Goal: Task Accomplishment & Management: Complete application form

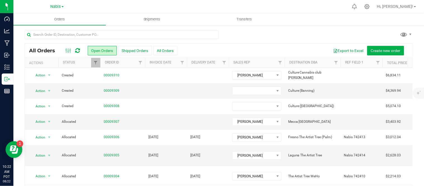
click at [372, 29] on div "All Orders Open Orders Shipped Orders All Orders Export to Excel Create new ord…" at bounding box center [218, 115] width 411 height 180
click at [117, 89] on link "00009309" at bounding box center [112, 90] width 16 height 5
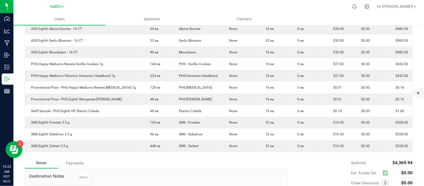
scroll to position [173, 0]
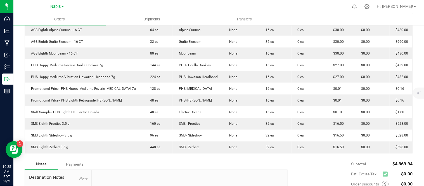
click at [372, 157] on div "Order Details Print All Labels Item Sellable Strain Lot Number Qty Ordered Qty …" at bounding box center [219, 73] width 388 height 172
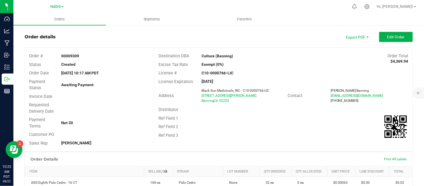
scroll to position [0, 0]
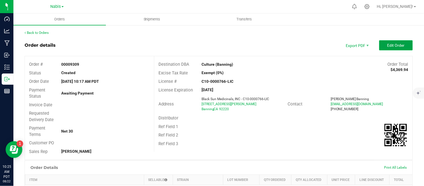
click at [394, 46] on span "Edit Order" at bounding box center [396, 45] width 17 height 4
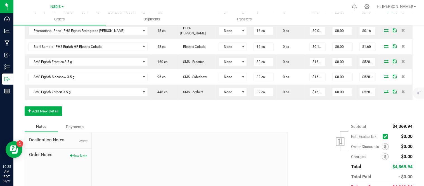
scroll to position [289, 0]
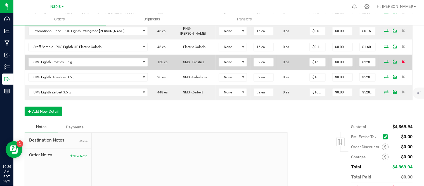
click at [402, 60] on icon at bounding box center [404, 61] width 4 height 3
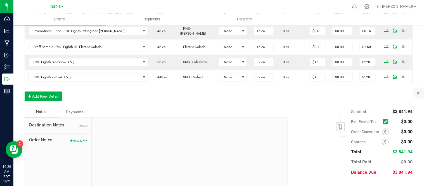
click at [402, 60] on icon at bounding box center [404, 61] width 4 height 3
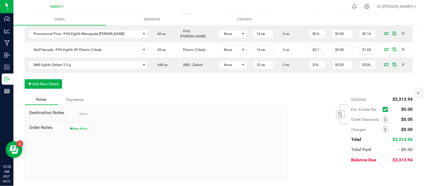
scroll to position [283, 0]
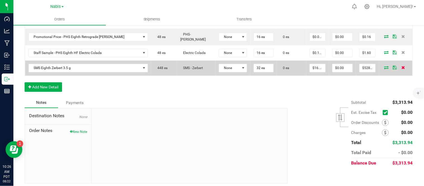
click at [402, 66] on icon at bounding box center [404, 67] width 4 height 3
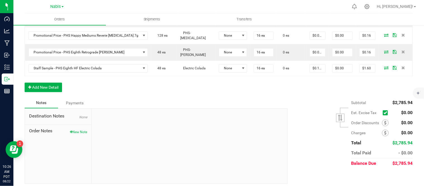
scroll to position [0, 0]
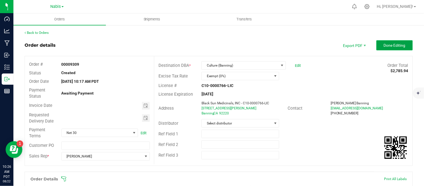
click at [379, 46] on button "Done Editing" at bounding box center [395, 45] width 36 height 10
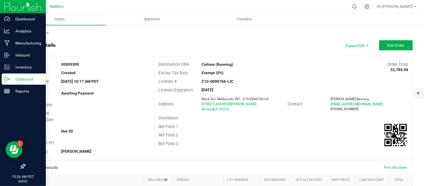
click at [12, 78] on p "Outbound" at bounding box center [27, 79] width 34 height 7
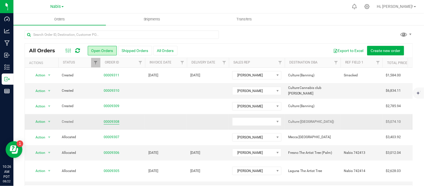
click at [114, 119] on link "00009308" at bounding box center [112, 121] width 16 height 5
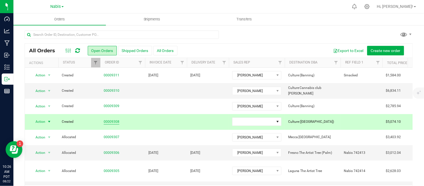
scroll to position [6, 0]
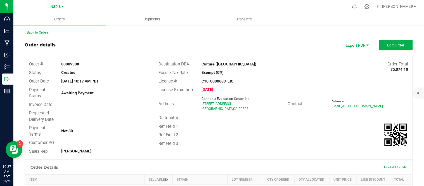
scroll to position [82, 0]
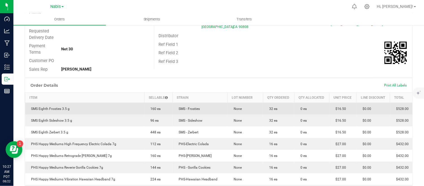
click at [58, 108] on span "SMS Eighth Frosties 3.5 g" at bounding box center [49, 109] width 41 height 4
copy span "SMS Eighth Frosties 3.5 g"
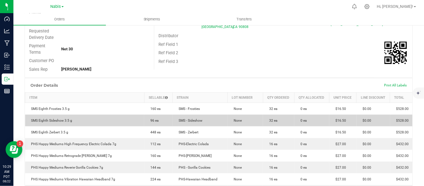
click at [58, 121] on span "SMS Eighth Sideshow 3.5 g" at bounding box center [51, 121] width 44 height 4
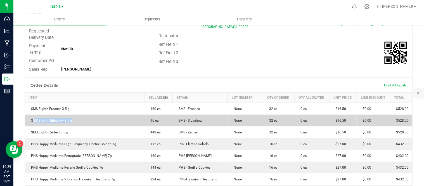
copy span "SMS Eighth Sideshow 3.5 g"
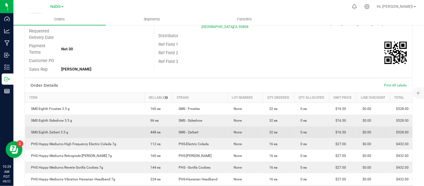
click at [42, 129] on td "SMS Eighth Zerbert 3.5 g" at bounding box center [84, 132] width 119 height 12
copy span "SMS Eighth Zerbert 3.5 g"
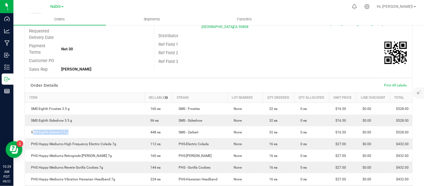
scroll to position [0, 0]
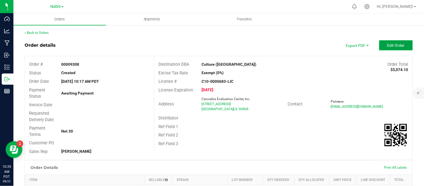
click at [386, 48] on button "Edit Order" at bounding box center [396, 45] width 34 height 10
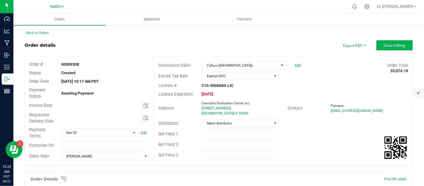
scroll to position [126, 0]
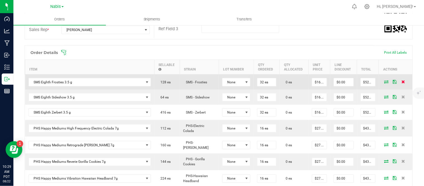
click at [402, 82] on icon at bounding box center [404, 81] width 4 height 3
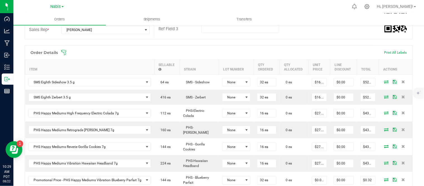
click at [402, 82] on icon at bounding box center [404, 81] width 4 height 3
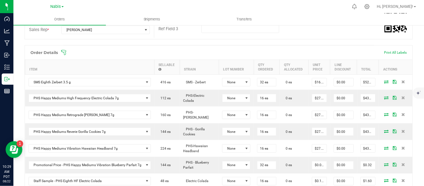
click at [402, 82] on icon at bounding box center [404, 81] width 4 height 3
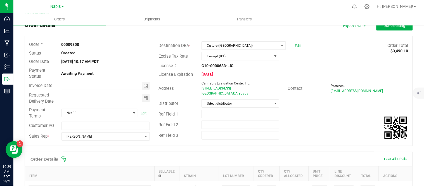
scroll to position [0, 0]
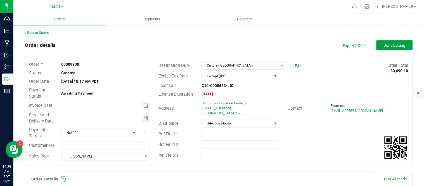
click at [389, 44] on span "Done Editing" at bounding box center [395, 45] width 22 height 4
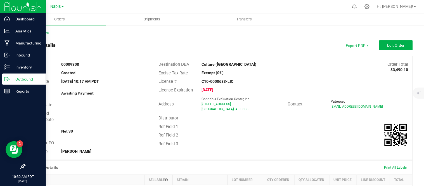
click at [9, 82] on icon at bounding box center [7, 79] width 6 height 6
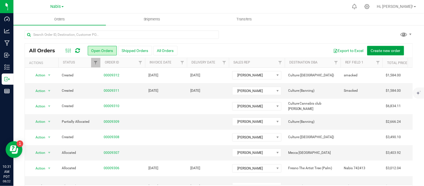
click at [379, 51] on span "Create new order" at bounding box center [386, 50] width 30 height 4
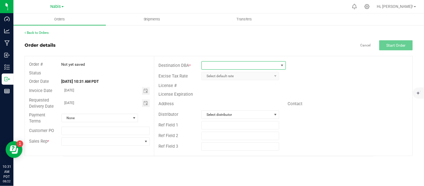
click at [233, 62] on span at bounding box center [240, 66] width 77 height 8
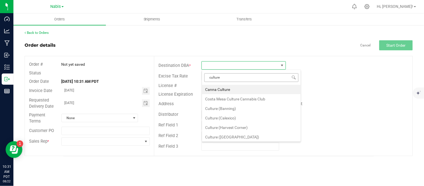
click at [231, 78] on input "culture" at bounding box center [251, 77] width 94 height 9
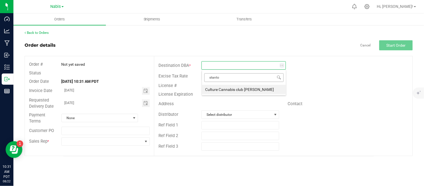
type input "[PERSON_NAME]"
click at [239, 89] on li "Culture Cannabis club [PERSON_NAME]" at bounding box center [244, 90] width 84 height 10
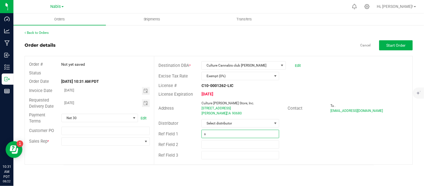
click at [234, 133] on input "s" at bounding box center [241, 134] width 78 height 8
type input "smacked"
click at [394, 48] on button "Start Order" at bounding box center [396, 45] width 34 height 10
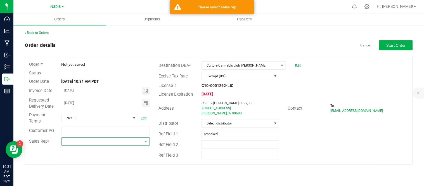
click at [103, 143] on span at bounding box center [102, 142] width 81 height 8
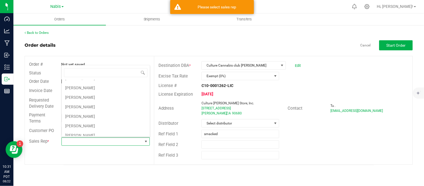
scroll to position [64, 0]
click at [98, 99] on li "[PERSON_NAME]" at bounding box center [106, 97] width 88 height 10
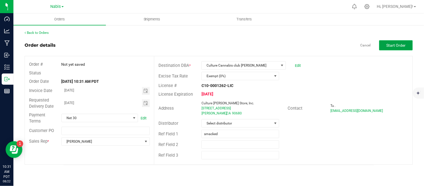
click at [403, 44] on span "Start Order" at bounding box center [396, 45] width 19 height 4
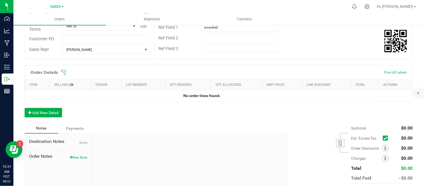
scroll to position [135, 0]
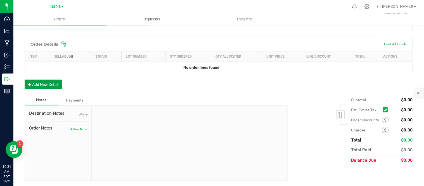
click at [42, 89] on button "Add New Detail" at bounding box center [43, 85] width 37 height 10
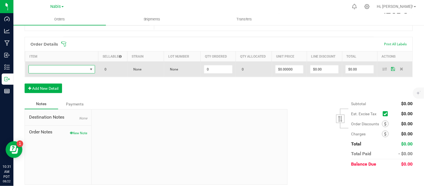
click at [77, 67] on span "NO DATA FOUND" at bounding box center [58, 69] width 59 height 8
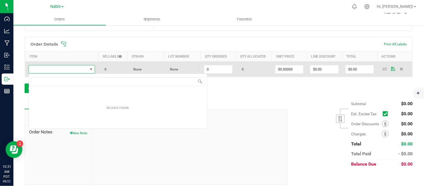
scroll to position [8, 66]
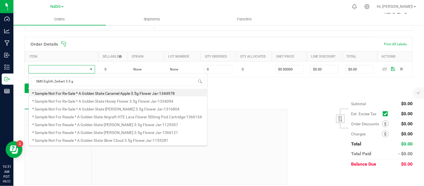
type input "SMS Eighth Zerbert 3.5 g"
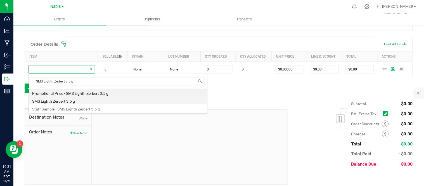
click at [81, 102] on li "SMS Eighth Zerbert 3.5 g" at bounding box center [118, 100] width 178 height 8
type input "0 ea"
type input "$16.50000"
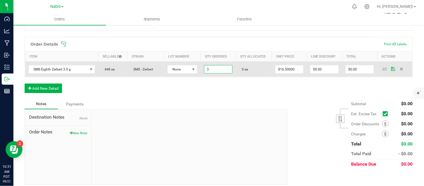
click at [221, 66] on input "3" at bounding box center [218, 69] width 28 height 8
type input "32 ea"
type input "16.5"
type input "$528.00"
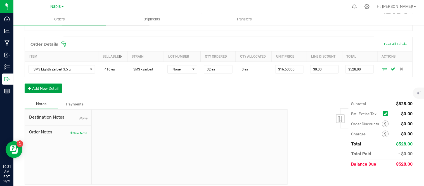
click at [49, 87] on button "Add New Detail" at bounding box center [43, 89] width 37 height 10
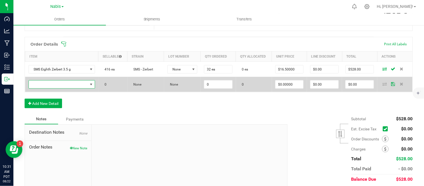
click at [63, 85] on span "NO DATA FOUND" at bounding box center [58, 85] width 59 height 8
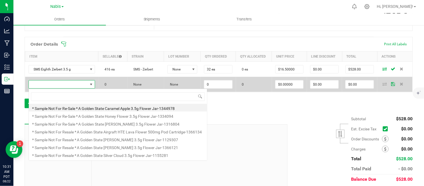
type input "SMS Eighth Sideshow 3.5 g"
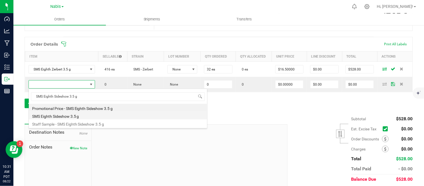
click at [77, 115] on li "SMS Eighth Sideshow 3.5 g" at bounding box center [118, 116] width 178 height 8
type input "0 ea"
type input "$16.50000"
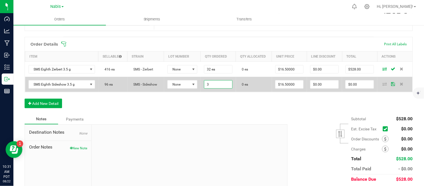
click at [223, 87] on input "3" at bounding box center [218, 85] width 28 height 8
type input "32 ea"
type input "16.5"
type input "$528.00"
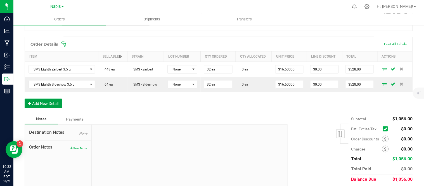
click at [51, 101] on button "Add New Detail" at bounding box center [43, 104] width 37 height 10
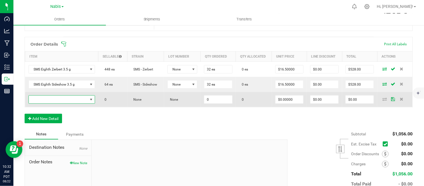
click at [58, 99] on span "NO DATA FOUND" at bounding box center [58, 100] width 59 height 8
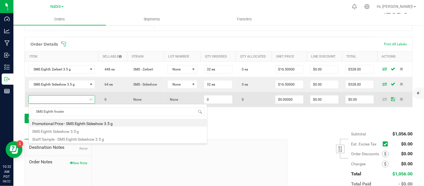
type input "SMS Eighth frosties"
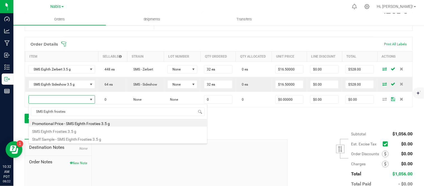
click at [87, 131] on li "SMS Eighth Frosties 3.5 g" at bounding box center [118, 131] width 178 height 8
type input "0 ea"
type input "$16.50000"
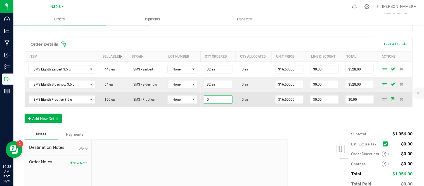
click at [214, 98] on input "0" at bounding box center [218, 100] width 28 height 8
type input "32 ea"
type input "16.5"
type input "$528.00"
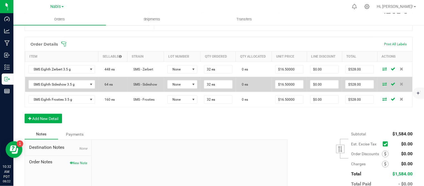
scroll to position [0, 0]
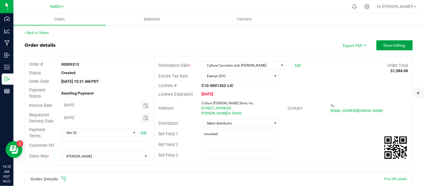
click at [389, 49] on button "Done Editing" at bounding box center [395, 45] width 36 height 10
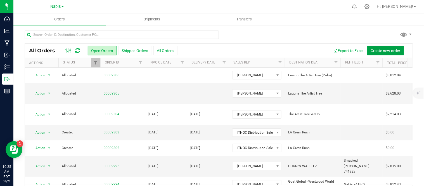
click at [377, 52] on span "Create new order" at bounding box center [386, 50] width 30 height 4
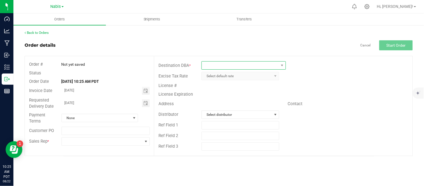
click at [253, 66] on span at bounding box center [240, 66] width 77 height 8
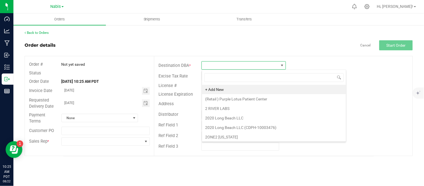
scroll to position [8, 84]
type input "culture"
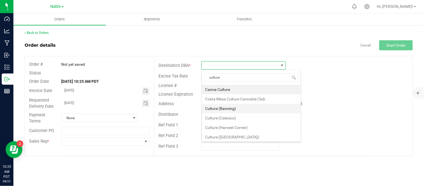
click at [250, 109] on li "Culture (Banning)" at bounding box center [251, 109] width 99 height 10
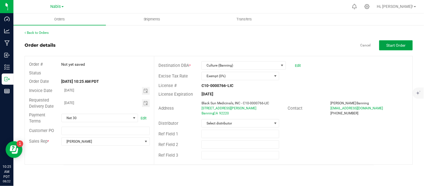
click at [402, 43] on span "Start Order" at bounding box center [396, 45] width 19 height 4
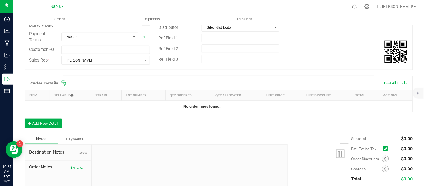
scroll to position [130, 0]
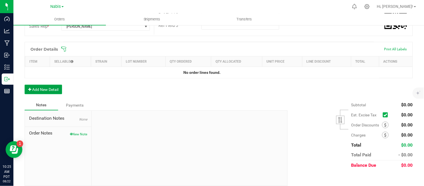
click at [50, 86] on button "Add New Detail" at bounding box center [43, 90] width 37 height 10
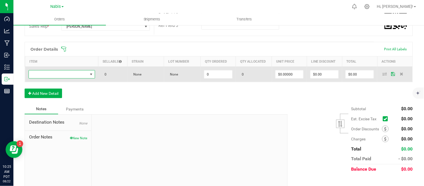
click at [80, 74] on span "NO DATA FOUND" at bounding box center [58, 74] width 59 height 8
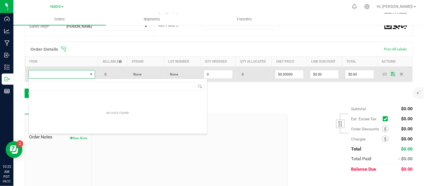
scroll to position [8, 65]
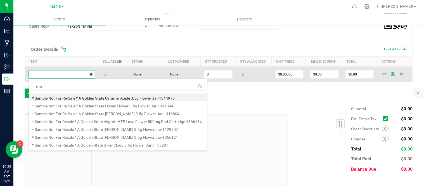
type input "sms"
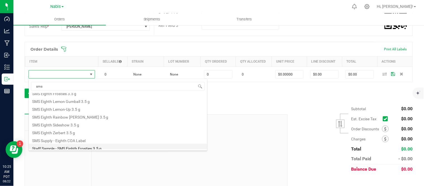
scroll to position [53, 0]
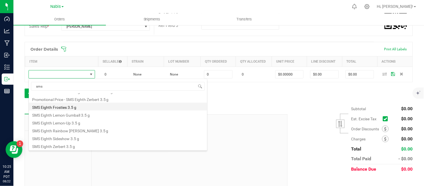
click at [110, 108] on li "SMS Eighth Frosties 3.5 g" at bounding box center [118, 107] width 178 height 8
type input "0 ea"
type input "$16.50000"
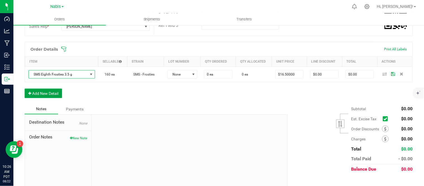
click at [41, 96] on button "Add New Detail" at bounding box center [43, 94] width 37 height 10
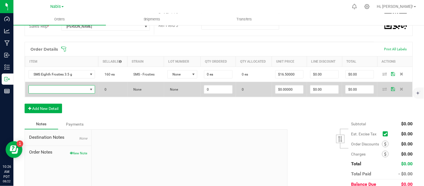
click at [57, 87] on span "NO DATA FOUND" at bounding box center [58, 90] width 59 height 8
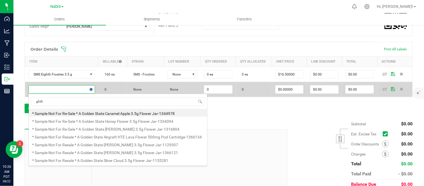
scroll to position [8, 65]
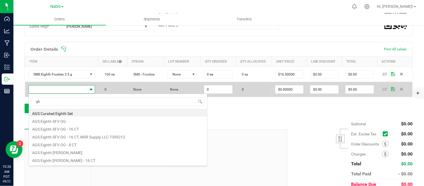
type input "g"
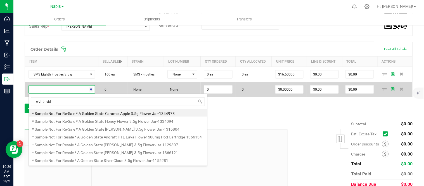
type input "eighth side"
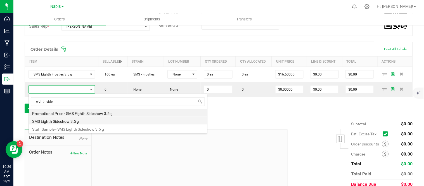
click at [75, 120] on li "SMS Eighth Sideshow 3.5 g" at bounding box center [118, 121] width 178 height 8
type input "0 ea"
type input "$16.50000"
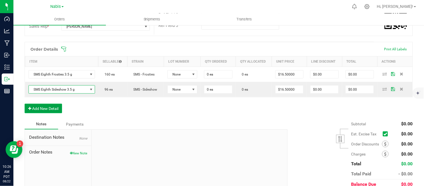
click at [53, 107] on button "Add New Detail" at bounding box center [43, 109] width 37 height 10
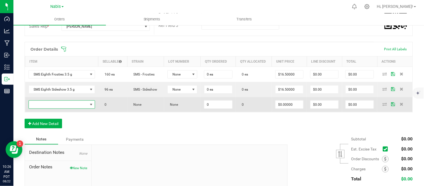
click at [63, 104] on span "NO DATA FOUND" at bounding box center [58, 105] width 59 height 8
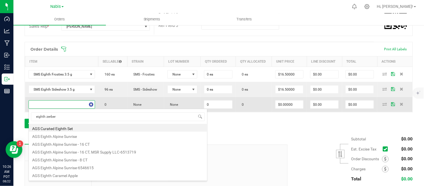
type input "eighth zerbert"
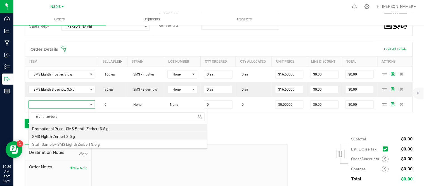
click at [93, 135] on li "SMS Eighth Zerbert 3.5 g" at bounding box center [118, 136] width 178 height 8
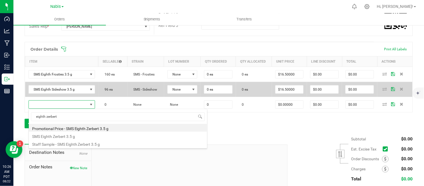
type input "0 ea"
type input "$16.50000"
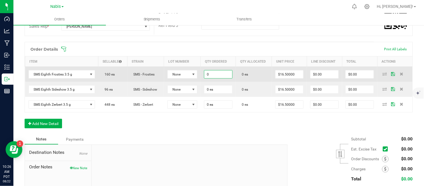
click at [219, 76] on input "0" at bounding box center [218, 74] width 28 height 8
type input "32 ea"
type input "16.5"
type input "$528.00"
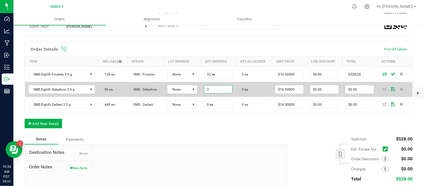
click at [221, 90] on input "3" at bounding box center [218, 90] width 28 height 8
type input "3"
type input "32 ea"
type input "16.5"
type input "$528.00"
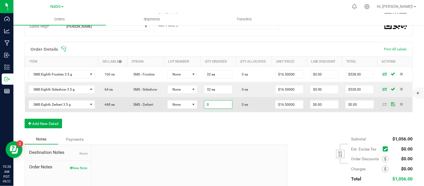
click at [224, 101] on input "0" at bounding box center [218, 105] width 28 height 8
type input "32 ea"
type input "16.5"
type input "$528.00"
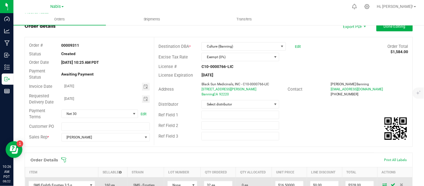
scroll to position [16, 0]
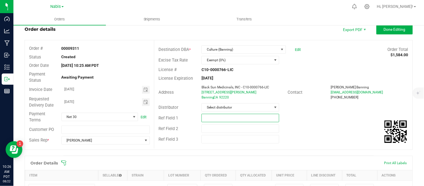
click at [215, 115] on input "text" at bounding box center [241, 118] width 78 height 8
type input "Smacked"
click at [386, 30] on span "Done Editing" at bounding box center [395, 29] width 22 height 4
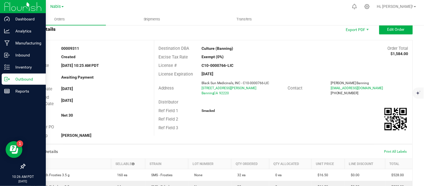
click at [17, 78] on p "Outbound" at bounding box center [27, 79] width 34 height 7
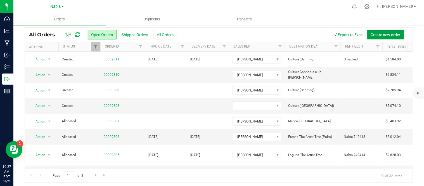
click at [374, 37] on span "Create new order" at bounding box center [386, 34] width 30 height 4
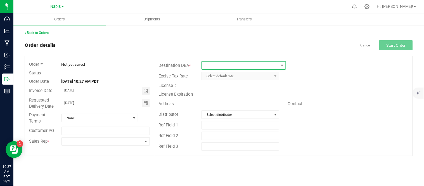
click at [244, 66] on span at bounding box center [240, 66] width 77 height 8
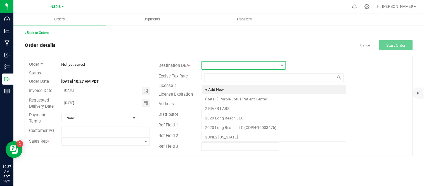
type input "u"
type input "culture"
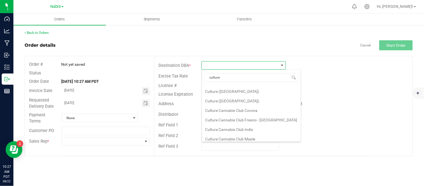
scroll to position [46, 0]
click at [240, 102] on li "Culture ([GEOGRAPHIC_DATA])" at bounding box center [251, 101] width 99 height 10
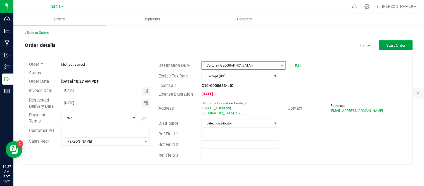
click at [405, 46] on span "Start Order" at bounding box center [396, 45] width 19 height 4
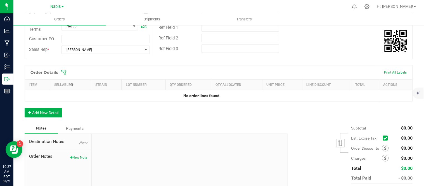
scroll to position [107, 0]
click at [49, 115] on button "Add New Detail" at bounding box center [43, 113] width 37 height 10
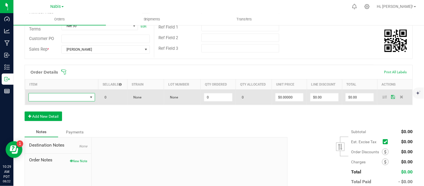
click at [63, 96] on span "NO DATA FOUND" at bounding box center [58, 97] width 59 height 8
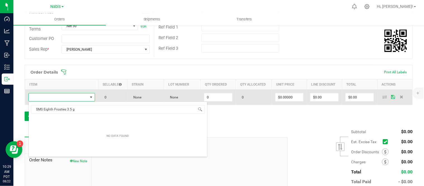
scroll to position [8, 65]
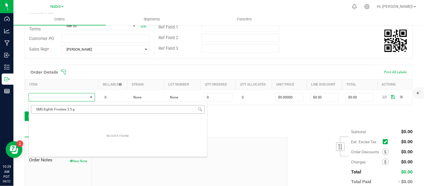
type input "SMS Eighth Frosties 3.5 g"
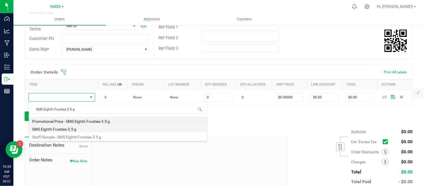
click at [88, 128] on li "SMS Eighth Frosties 3.5 g" at bounding box center [118, 128] width 178 height 8
type input "0 ea"
type input "$16.50000"
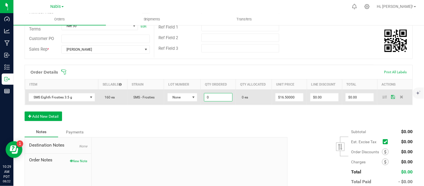
click at [219, 97] on input "0" at bounding box center [218, 97] width 28 height 8
type input "32 ea"
type input "16.5"
type input "$528.00"
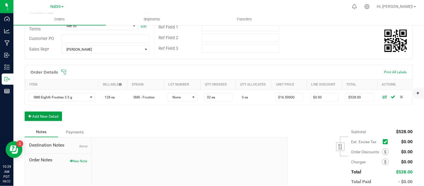
click at [46, 119] on button "Add New Detail" at bounding box center [43, 117] width 37 height 10
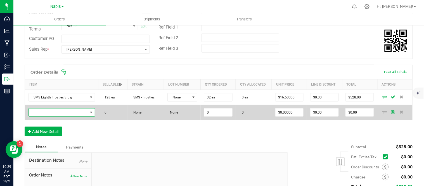
click at [81, 111] on span "NO DATA FOUND" at bounding box center [58, 112] width 59 height 8
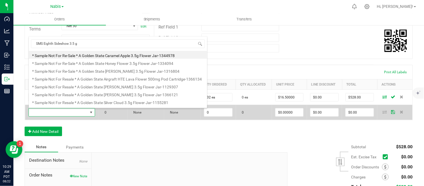
type input "SMS Eighth Sideshow 3.5 g"
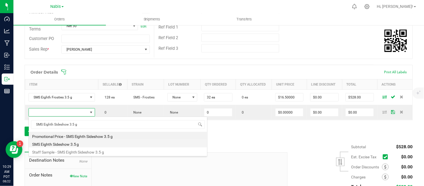
click at [77, 147] on li "SMS Eighth Sideshow 3.5 g" at bounding box center [118, 144] width 178 height 8
type input "0 ea"
type input "$16.50000"
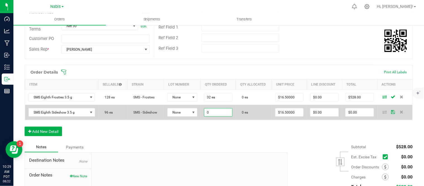
click at [209, 113] on input "0" at bounding box center [218, 112] width 28 height 8
type input "32 ea"
type input "16.5"
type input "$528.00"
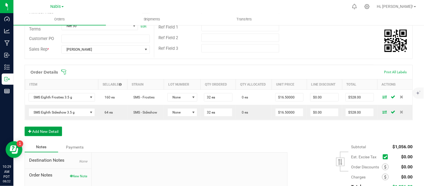
click at [44, 133] on button "Add New Detail" at bounding box center [43, 132] width 37 height 10
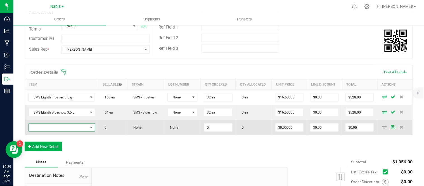
click at [72, 127] on span "NO DATA FOUND" at bounding box center [58, 128] width 59 height 8
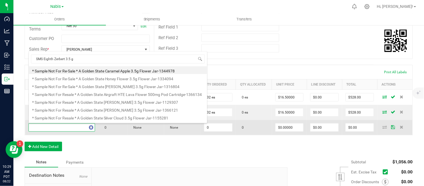
type input "SMS Eighth Zerbert 3.5 g"
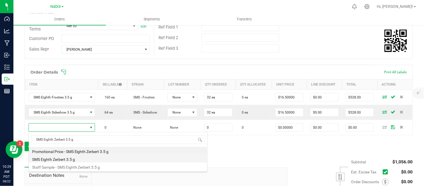
click at [94, 160] on li "SMS Eighth Zerbert 3.5 g" at bounding box center [118, 159] width 178 height 8
type input "0 ea"
type input "$16.50000"
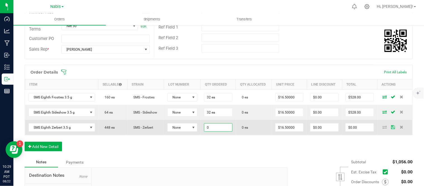
click at [216, 125] on input "0" at bounding box center [218, 128] width 28 height 8
type input "32 ea"
type input "16.5"
type input "$528.00"
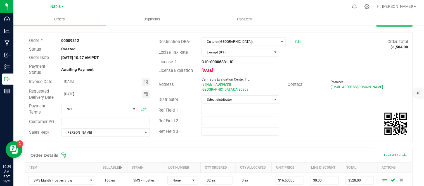
scroll to position [22, 0]
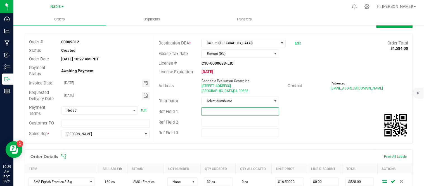
click at [237, 112] on input "text" at bounding box center [241, 111] width 78 height 8
type input "smacked"
click at [306, 125] on div "Ref Field 2" at bounding box center [283, 122] width 258 height 11
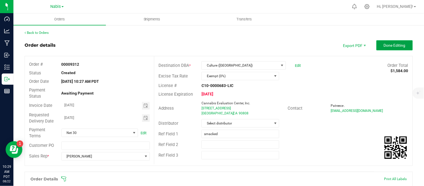
click at [399, 44] on span "Done Editing" at bounding box center [395, 45] width 22 height 4
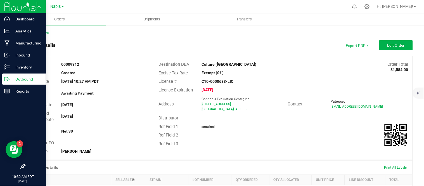
click at [25, 80] on p "Outbound" at bounding box center [27, 79] width 34 height 7
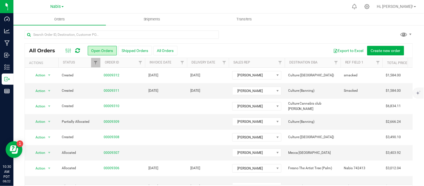
click at [368, 29] on div "All Orders Open Orders Shipped Orders All Orders Export to Excel Create new ord…" at bounding box center [218, 115] width 411 height 180
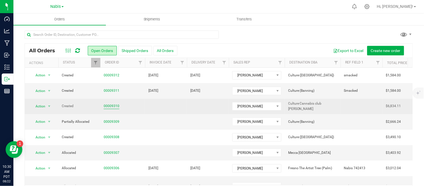
click at [111, 107] on link "00009310" at bounding box center [112, 105] width 16 height 5
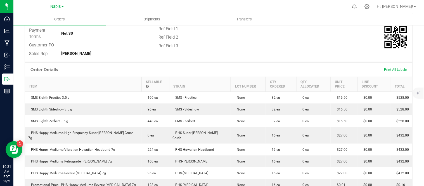
scroll to position [98, 0]
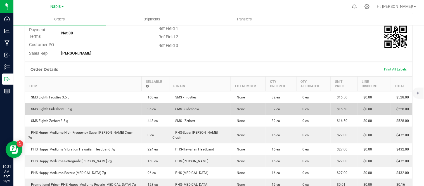
drag, startPoint x: 83, startPoint y: 102, endPoint x: 28, endPoint y: 101, distance: 55.1
click at [28, 103] on td "SMS Eighth Sideshow 3.5 g" at bounding box center [83, 109] width 117 height 12
copy span "SMS Eighth Sideshow 3.5 g"
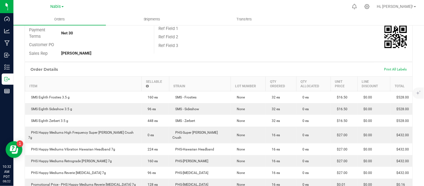
scroll to position [0, 0]
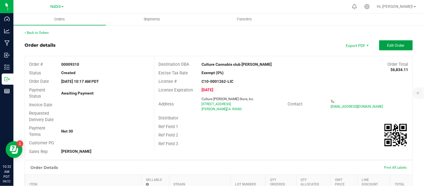
click at [392, 43] on span "Edit Order" at bounding box center [396, 45] width 17 height 4
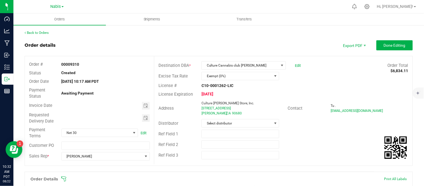
scroll to position [90, 0]
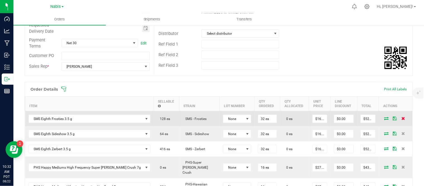
click at [401, 118] on span at bounding box center [403, 118] width 8 height 3
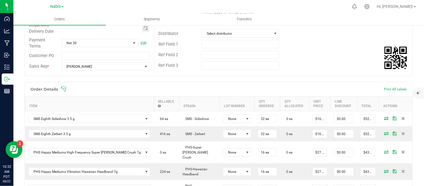
click at [401, 118] on span at bounding box center [403, 118] width 8 height 3
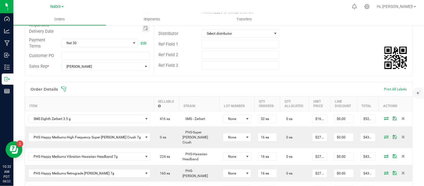
click at [401, 118] on span at bounding box center [403, 118] width 8 height 3
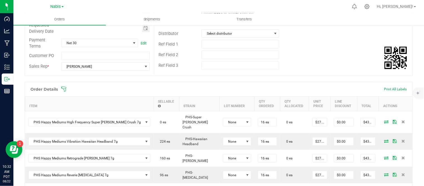
scroll to position [0, 0]
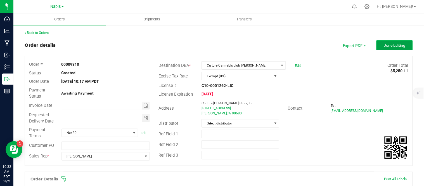
click at [391, 42] on button "Done Editing" at bounding box center [395, 45] width 36 height 10
